Goal: Complete application form: Complete application form

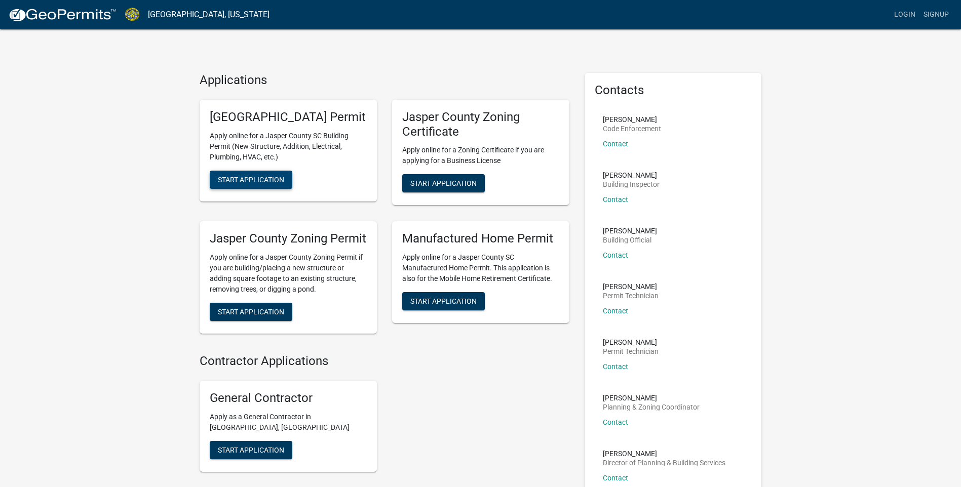
click at [227, 183] on span "Start Application" at bounding box center [251, 179] width 66 height 8
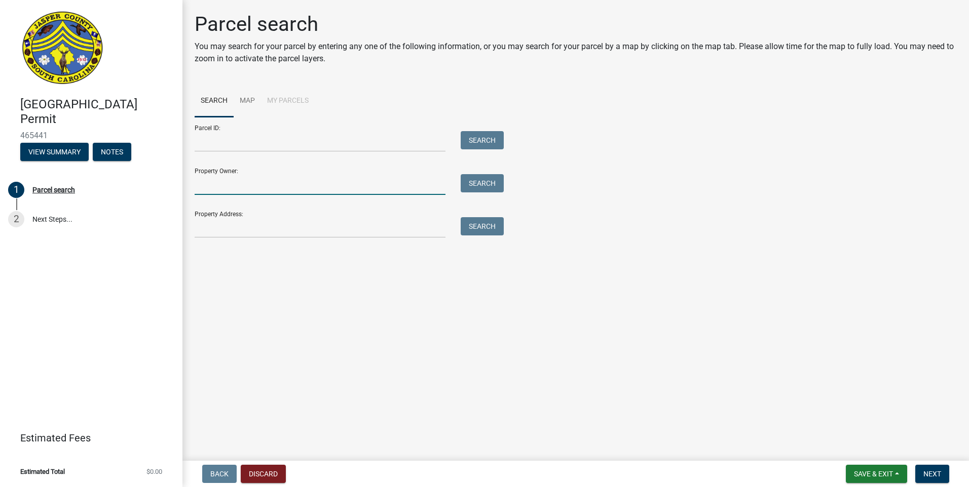
click at [203, 184] on input "Property Owner:" at bounding box center [320, 184] width 251 height 21
type input "[PERSON_NAME]"
click at [483, 177] on button "Search" at bounding box center [482, 183] width 43 height 18
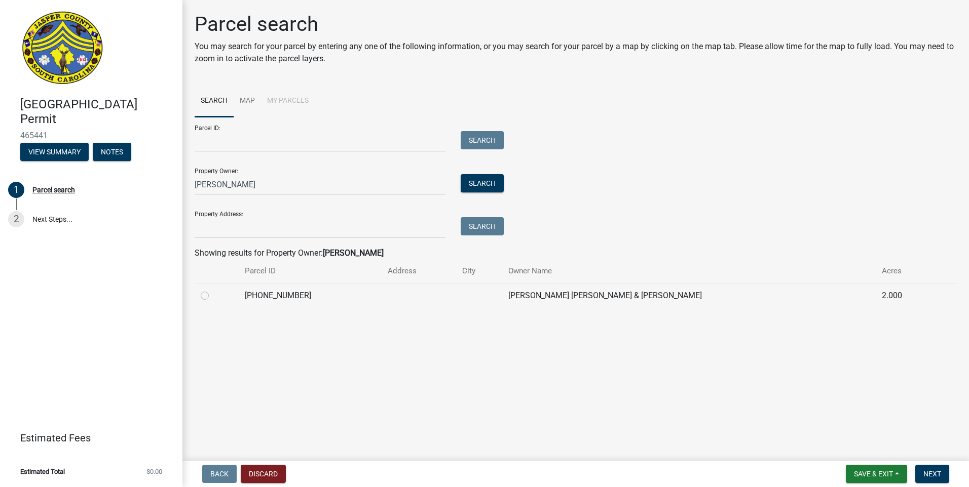
click at [213, 290] on label at bounding box center [213, 290] width 0 height 0
click at [213, 296] on input "radio" at bounding box center [216, 293] width 7 height 7
radio input "true"
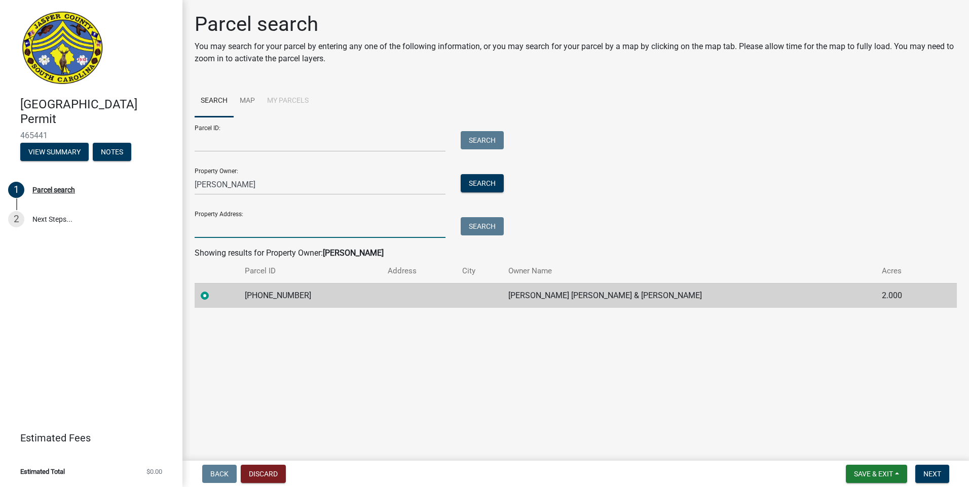
click at [210, 228] on input "Property Address:" at bounding box center [320, 227] width 251 height 21
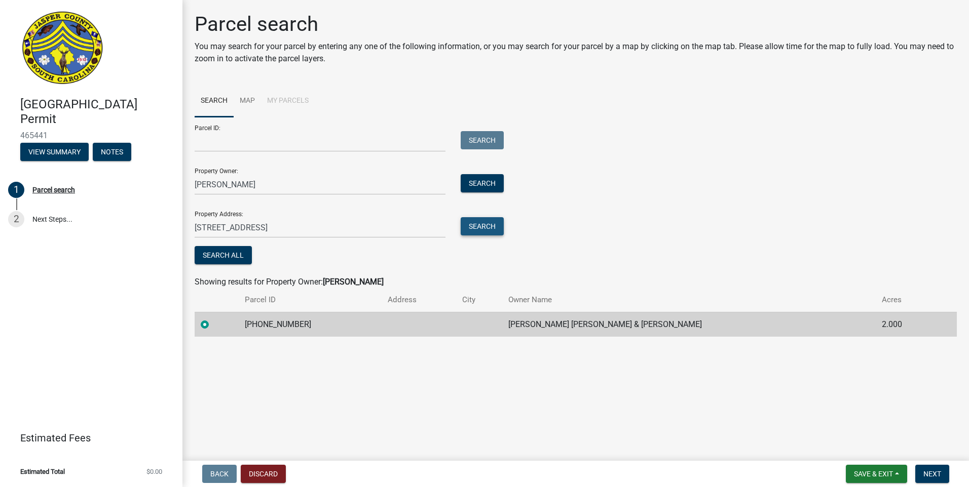
click at [493, 231] on button "Search" at bounding box center [482, 226] width 43 height 18
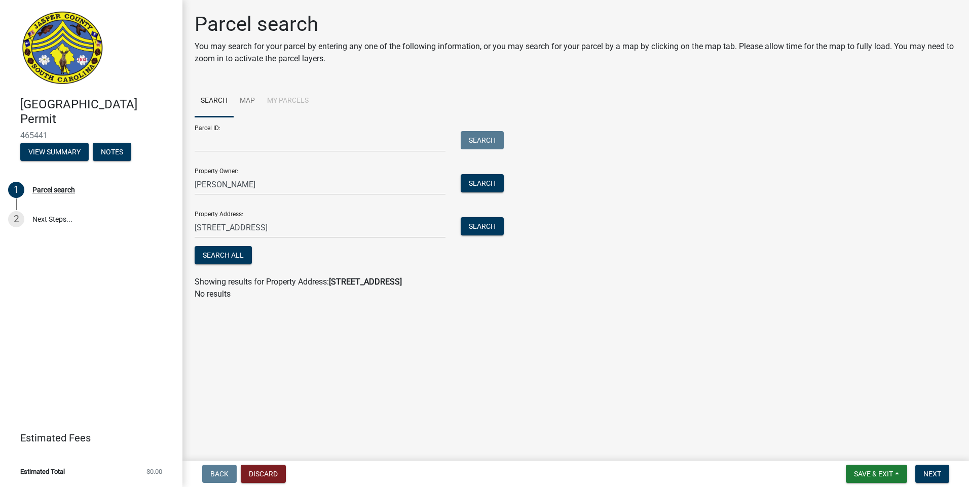
click at [402, 282] on strong "[STREET_ADDRESS]" at bounding box center [365, 282] width 73 height 10
drag, startPoint x: 351, startPoint y: 221, endPoint x: 254, endPoint y: 229, distance: 97.1
click at [254, 229] on input "[STREET_ADDRESS]" at bounding box center [320, 227] width 251 height 21
click at [485, 228] on button "Search" at bounding box center [482, 226] width 43 height 18
click at [368, 281] on strong "[STREET_ADDRESS]" at bounding box center [365, 282] width 73 height 10
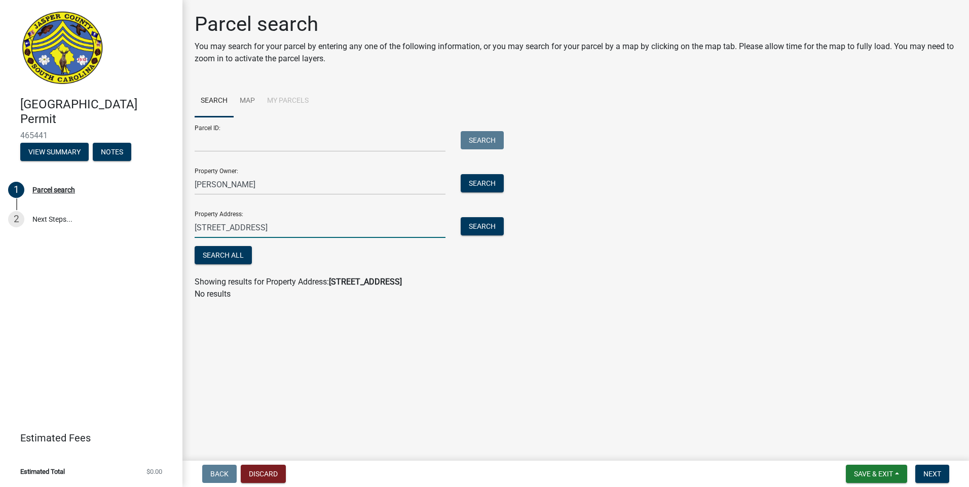
click at [266, 231] on input "[STREET_ADDRESS]" at bounding box center [320, 227] width 251 height 21
type input "[STREET_ADDRESS]"
click at [488, 228] on button "Search" at bounding box center [482, 226] width 43 height 18
click at [402, 282] on strong "[STREET_ADDRESS]" at bounding box center [365, 282] width 73 height 10
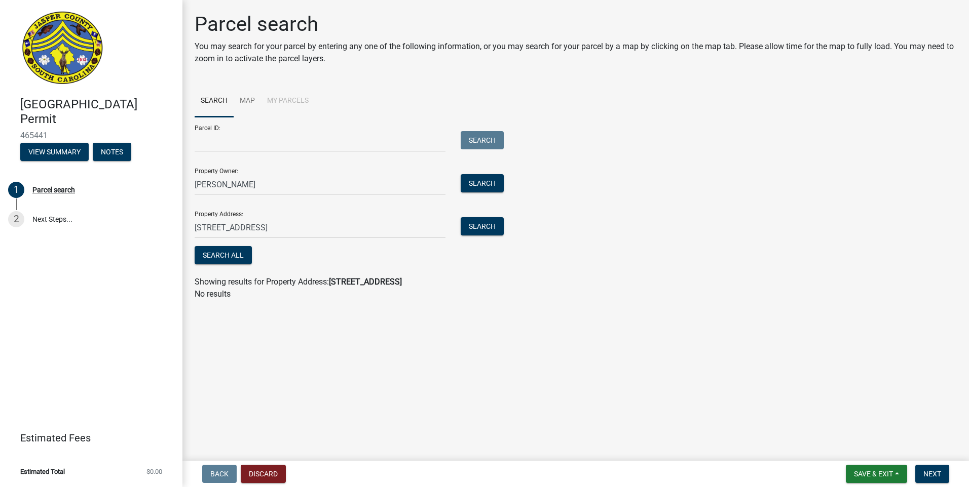
drag, startPoint x: 415, startPoint y: 282, endPoint x: 470, endPoint y: 288, distance: 55.1
click at [470, 288] on div "Showing results for Property Address: [STREET_ADDRESS]" at bounding box center [576, 282] width 762 height 12
click at [211, 146] on input "Parcel ID:" at bounding box center [320, 141] width 251 height 21
click at [249, 101] on link "Map" at bounding box center [247, 101] width 27 height 32
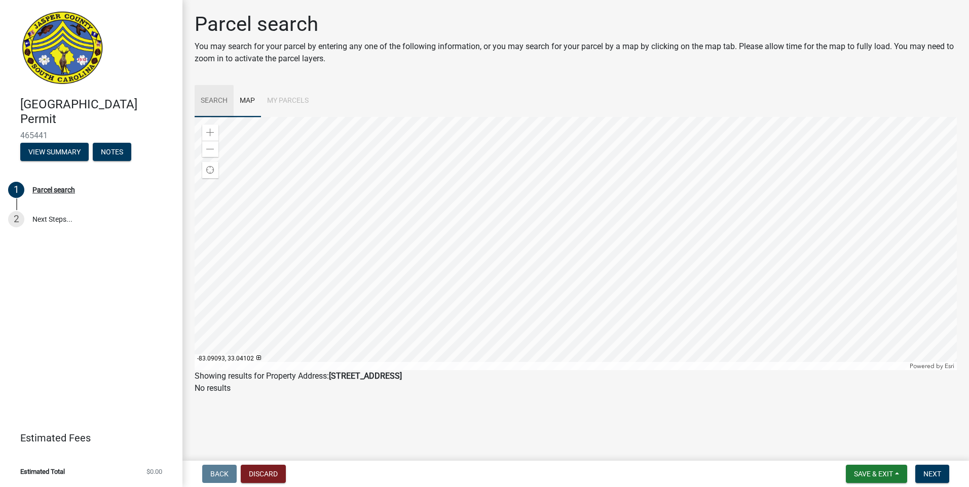
click at [228, 102] on link "Search" at bounding box center [214, 101] width 39 height 32
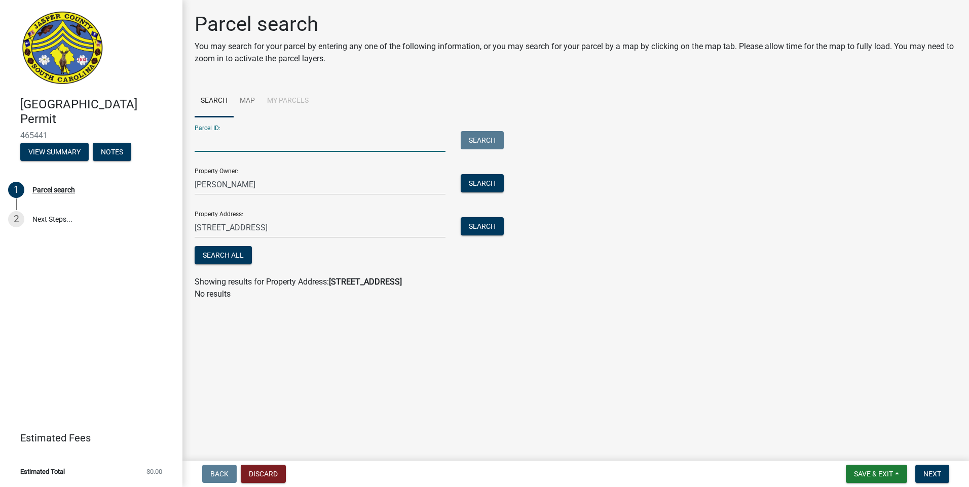
click at [215, 142] on input "Parcel ID:" at bounding box center [320, 141] width 251 height 21
click at [202, 143] on input "Parcel ID:" at bounding box center [320, 141] width 251 height 21
click at [492, 141] on button "Search" at bounding box center [482, 140] width 43 height 18
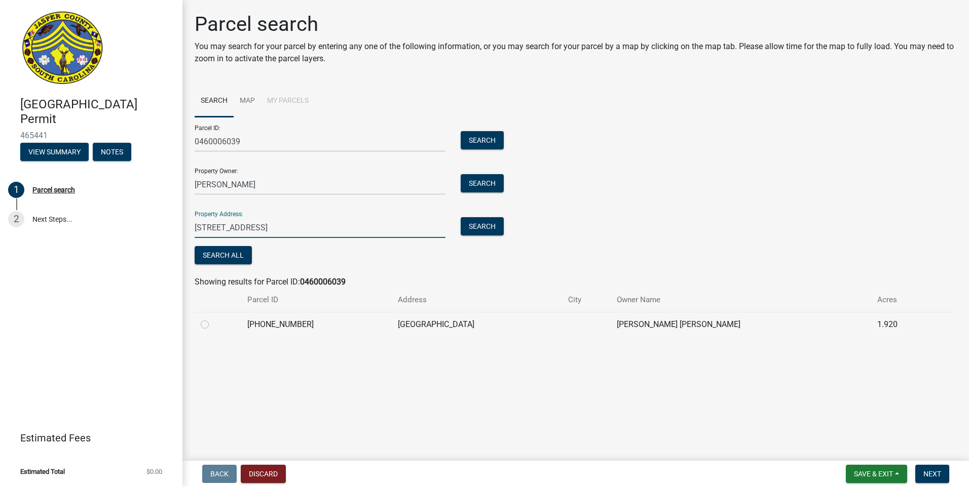
click at [333, 227] on input "[STREET_ADDRESS]" at bounding box center [320, 227] width 251 height 21
click at [249, 141] on input "0460006039" at bounding box center [320, 141] width 251 height 21
click at [477, 142] on button "Search" at bounding box center [482, 140] width 43 height 18
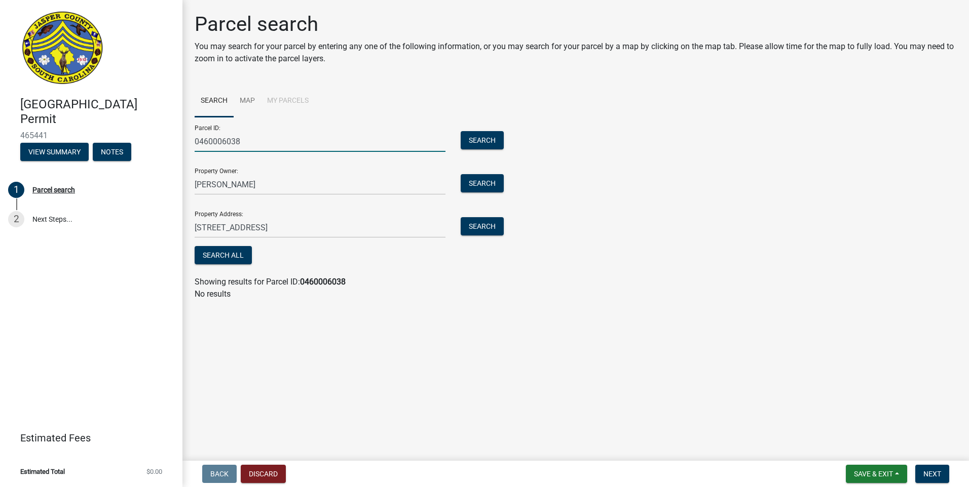
click at [250, 142] on input "0460006038" at bounding box center [320, 141] width 251 height 21
click at [473, 139] on button "Search" at bounding box center [482, 140] width 43 height 18
click at [279, 140] on input "0460006037" at bounding box center [320, 141] width 251 height 21
type input "0460006039"
click at [482, 139] on button "Search" at bounding box center [482, 140] width 43 height 18
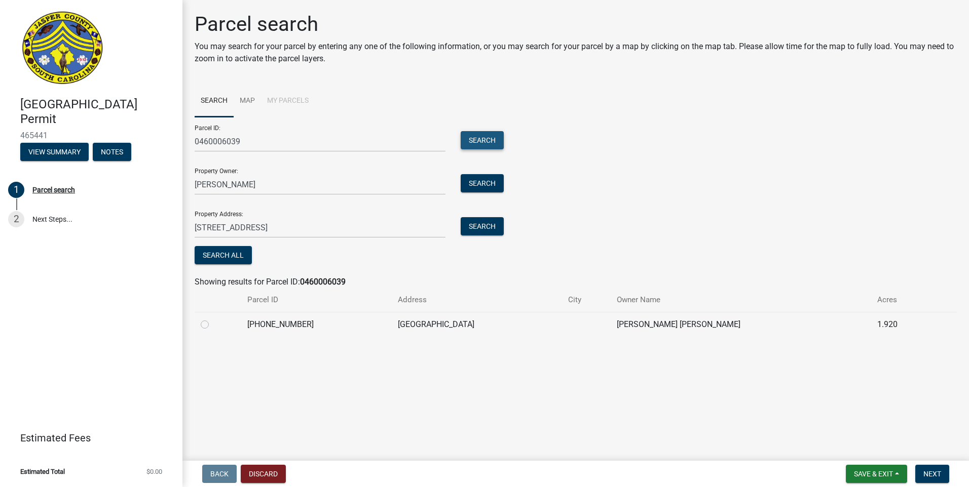
click at [479, 140] on button "Search" at bounding box center [482, 140] width 43 height 18
drag, startPoint x: 241, startPoint y: 139, endPoint x: 107, endPoint y: 123, distance: 134.3
click at [107, 123] on div "[GEOGRAPHIC_DATA] Permit 465441 View Summary Notes 1 Parcel search 2 Next Steps…" at bounding box center [484, 243] width 969 height 487
click at [481, 185] on button "Search" at bounding box center [482, 183] width 43 height 18
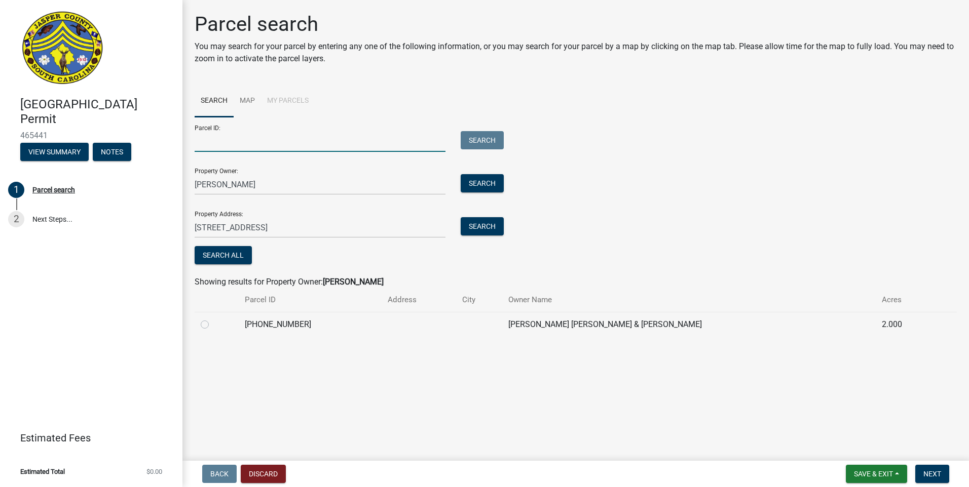
click at [210, 142] on input "Parcel ID:" at bounding box center [320, 141] width 251 height 21
type input "0460006178"
click at [477, 138] on button "Search" at bounding box center [482, 140] width 43 height 18
click at [213, 319] on label at bounding box center [213, 319] width 0 height 0
click at [213, 323] on input "radio" at bounding box center [216, 322] width 7 height 7
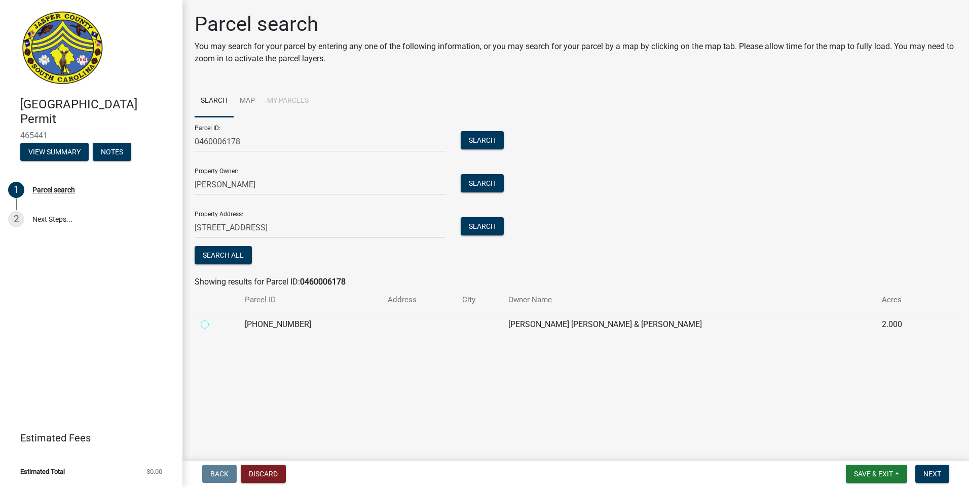
radio input "true"
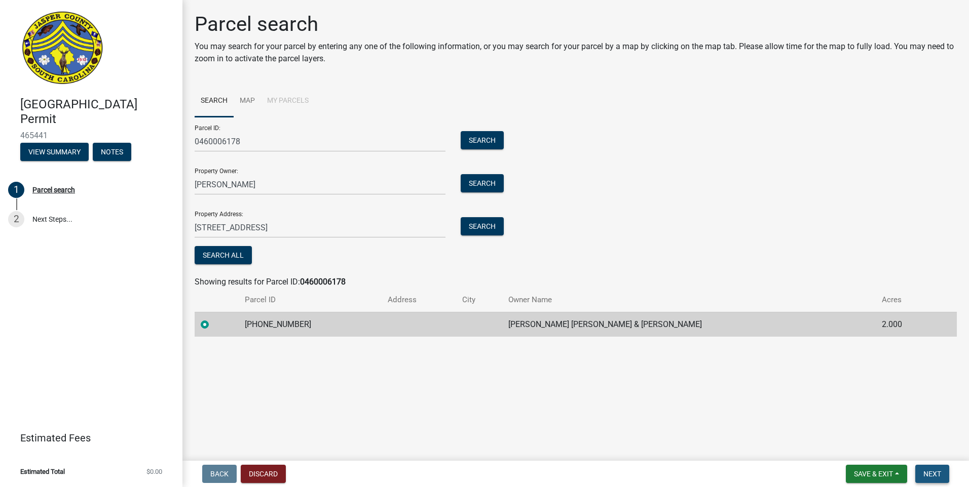
click at [942, 474] on button "Next" at bounding box center [932, 474] width 34 height 18
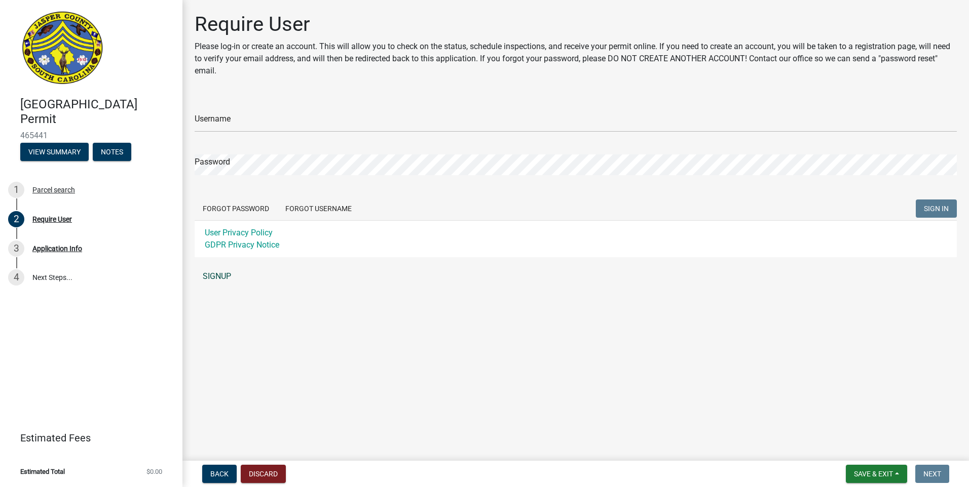
click at [216, 277] on link "SIGNUP" at bounding box center [576, 276] width 762 height 20
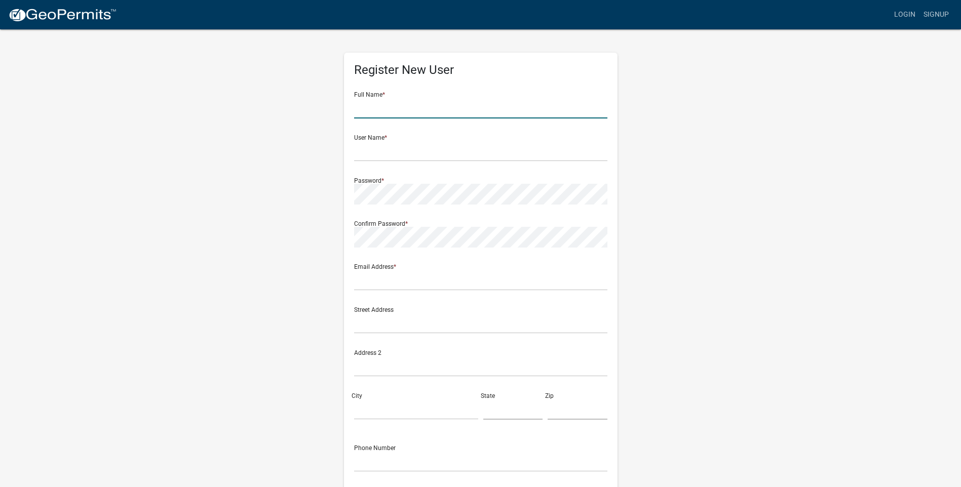
click at [400, 106] on input "text" at bounding box center [480, 108] width 253 height 21
type input "[PERSON_NAME]"
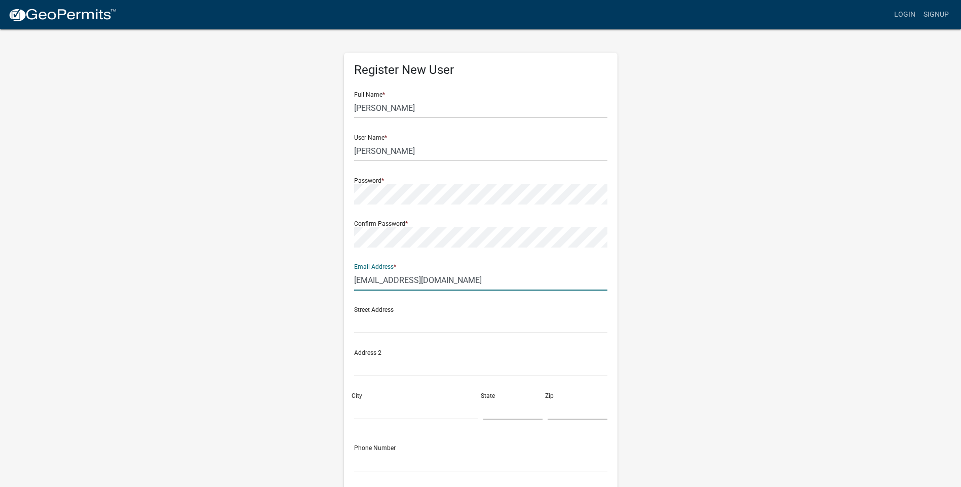
type input "[EMAIL_ADDRESS][DOMAIN_NAME]"
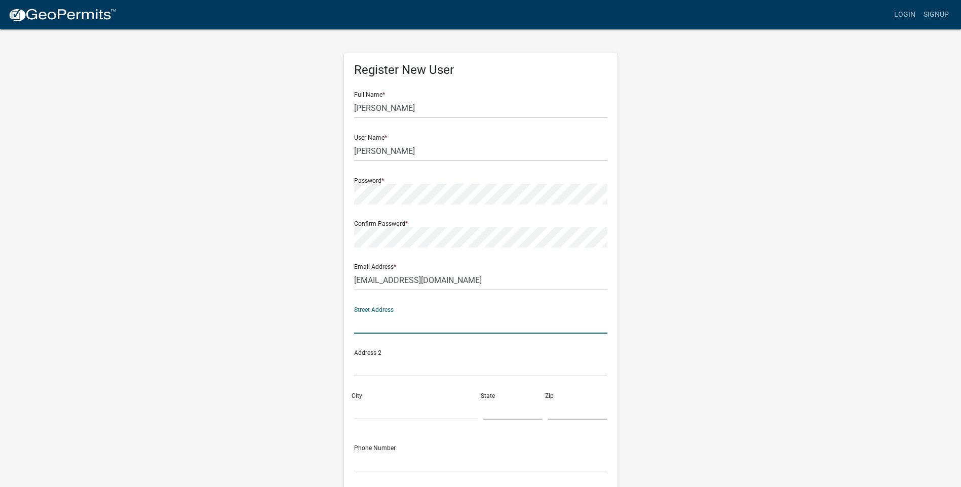
click at [374, 325] on input "text" at bounding box center [480, 323] width 253 height 21
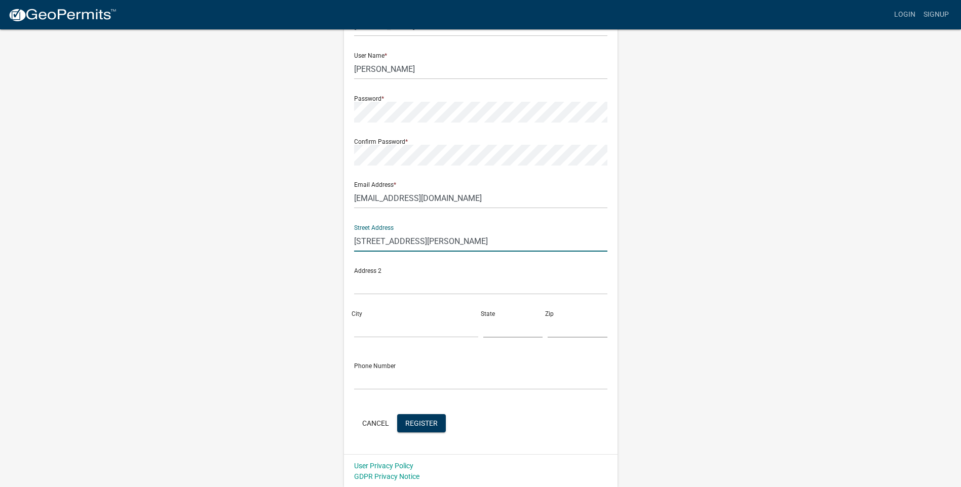
scroll to position [83, 0]
type input "[STREET_ADDRESS][PERSON_NAME]"
click at [369, 324] on input "City" at bounding box center [416, 326] width 124 height 21
type input "bluffton"
type input "SC"
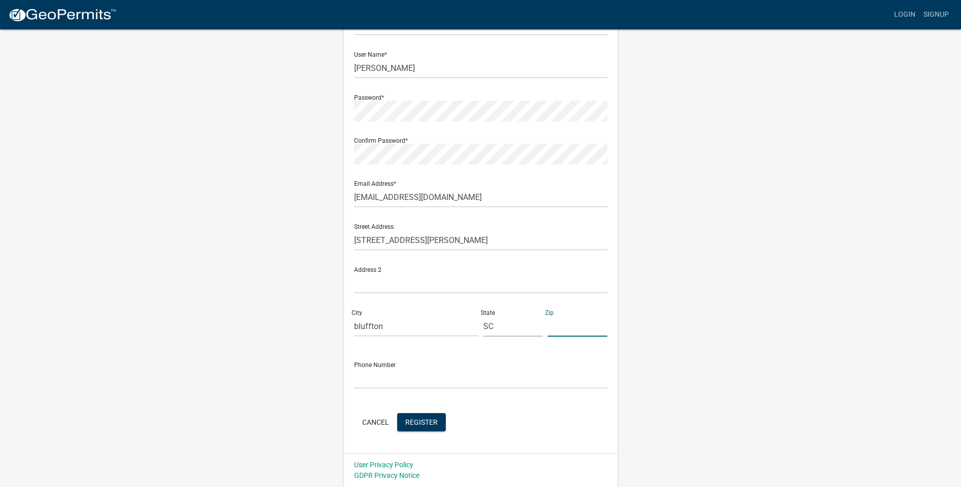
click at [576, 329] on input "text" at bounding box center [578, 326] width 60 height 21
type input "29910"
click at [378, 374] on input "text" at bounding box center [480, 378] width 253 height 21
type input "8433382583"
click at [431, 424] on span "Register" at bounding box center [421, 422] width 32 height 8
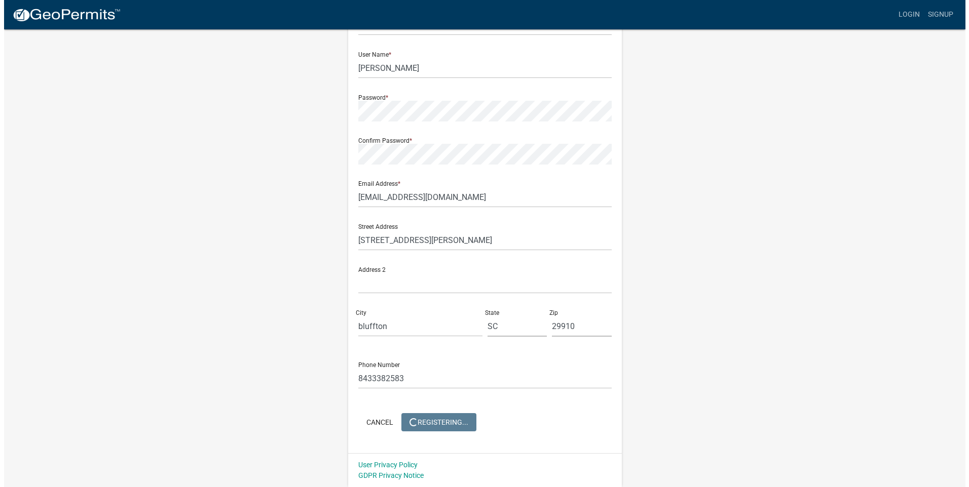
scroll to position [0, 0]
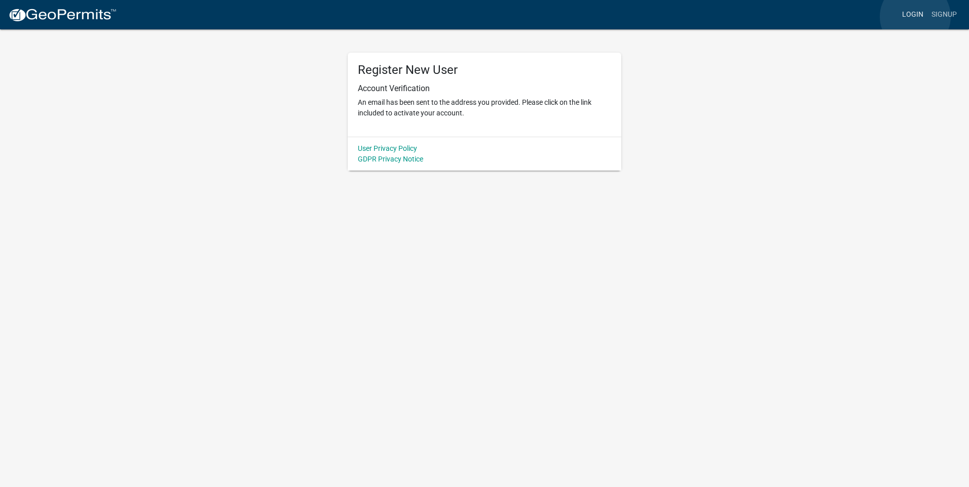
click at [915, 17] on link "Login" at bounding box center [912, 14] width 29 height 19
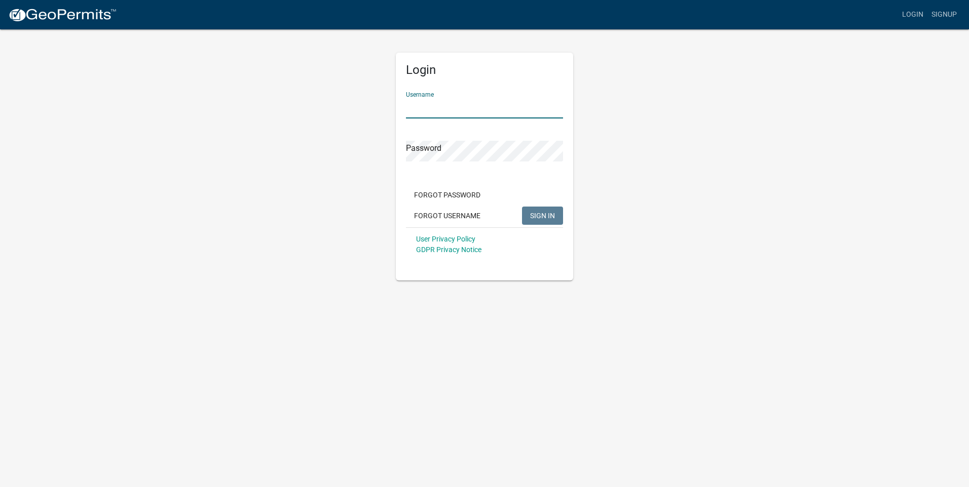
click at [444, 108] on input "Username" at bounding box center [484, 108] width 157 height 21
type input "s"
type input "[PERSON_NAME]"
click at [522, 207] on button "SIGN IN" at bounding box center [542, 216] width 41 height 18
click at [541, 216] on span "SIGN IN" at bounding box center [542, 215] width 25 height 8
